Goal: Register for event/course

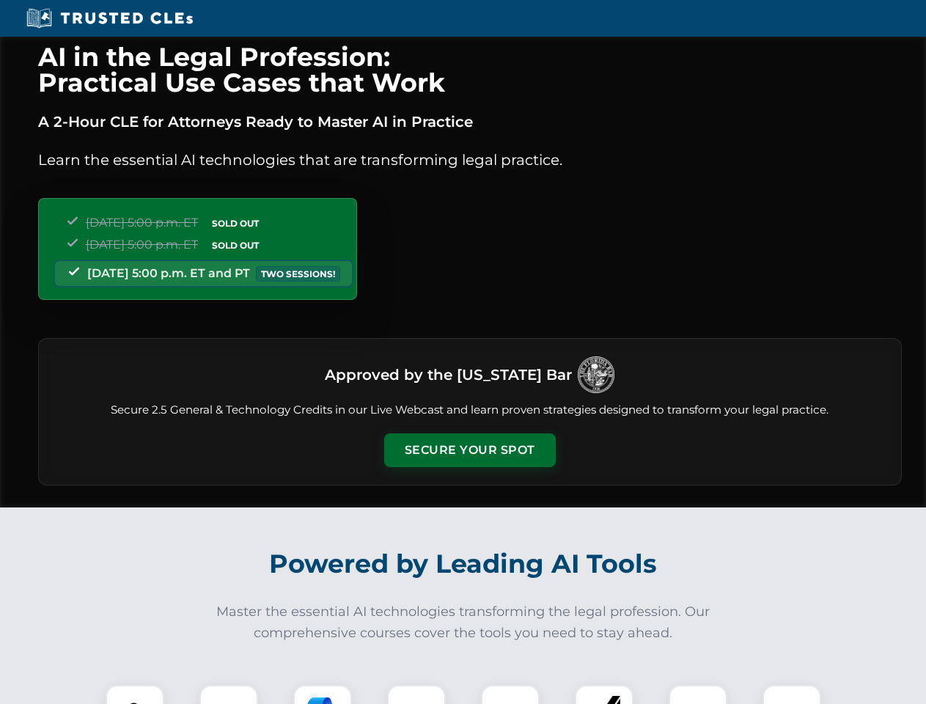
click at [469, 450] on button "Secure Your Spot" at bounding box center [470, 450] width 172 height 34
click at [135, 694] on img at bounding box center [135, 714] width 43 height 43
